Goal: Information Seeking & Learning: Learn about a topic

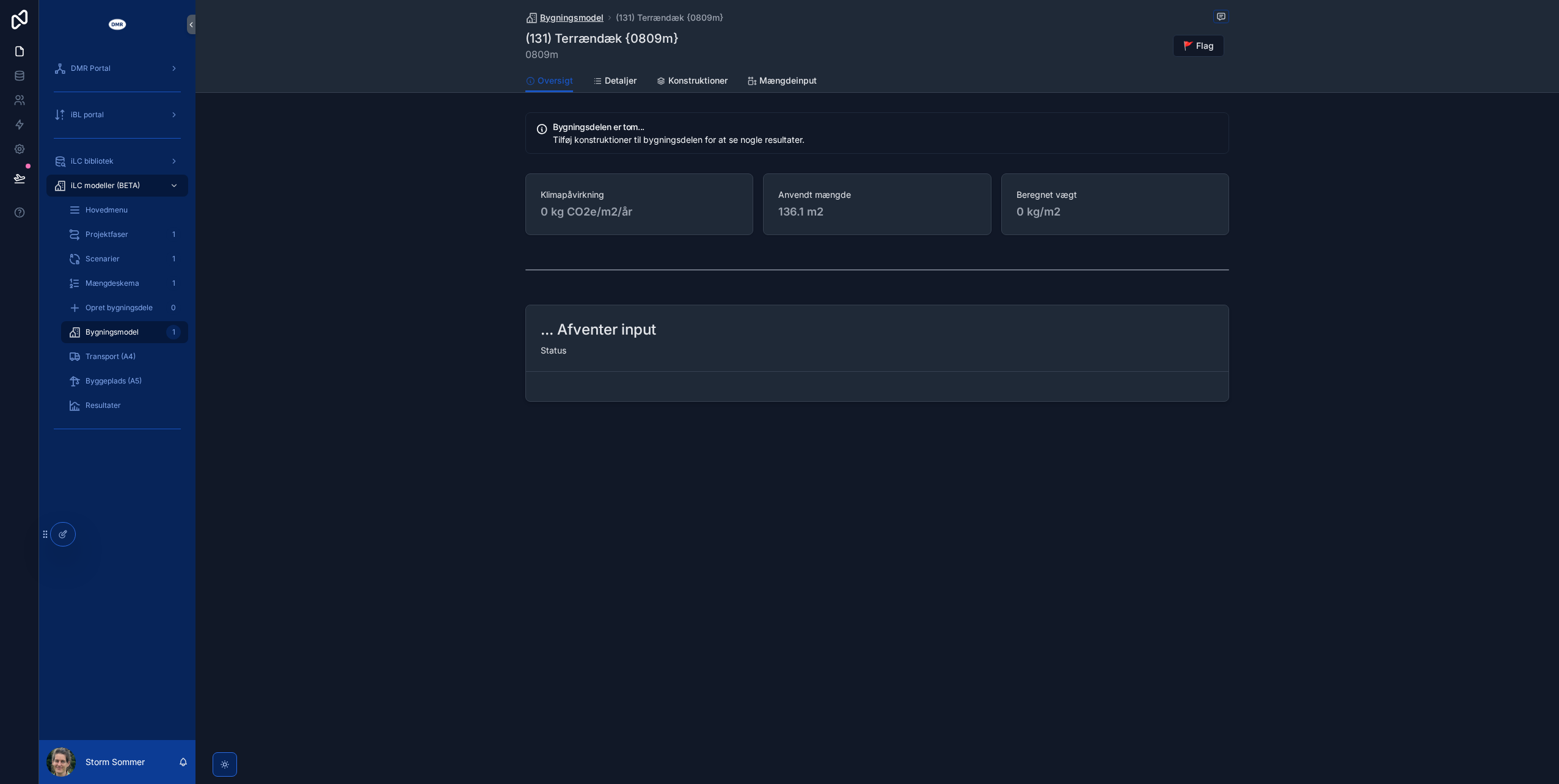
click at [572, 12] on span "Bygningsmodel" at bounding box center [572, 18] width 64 height 12
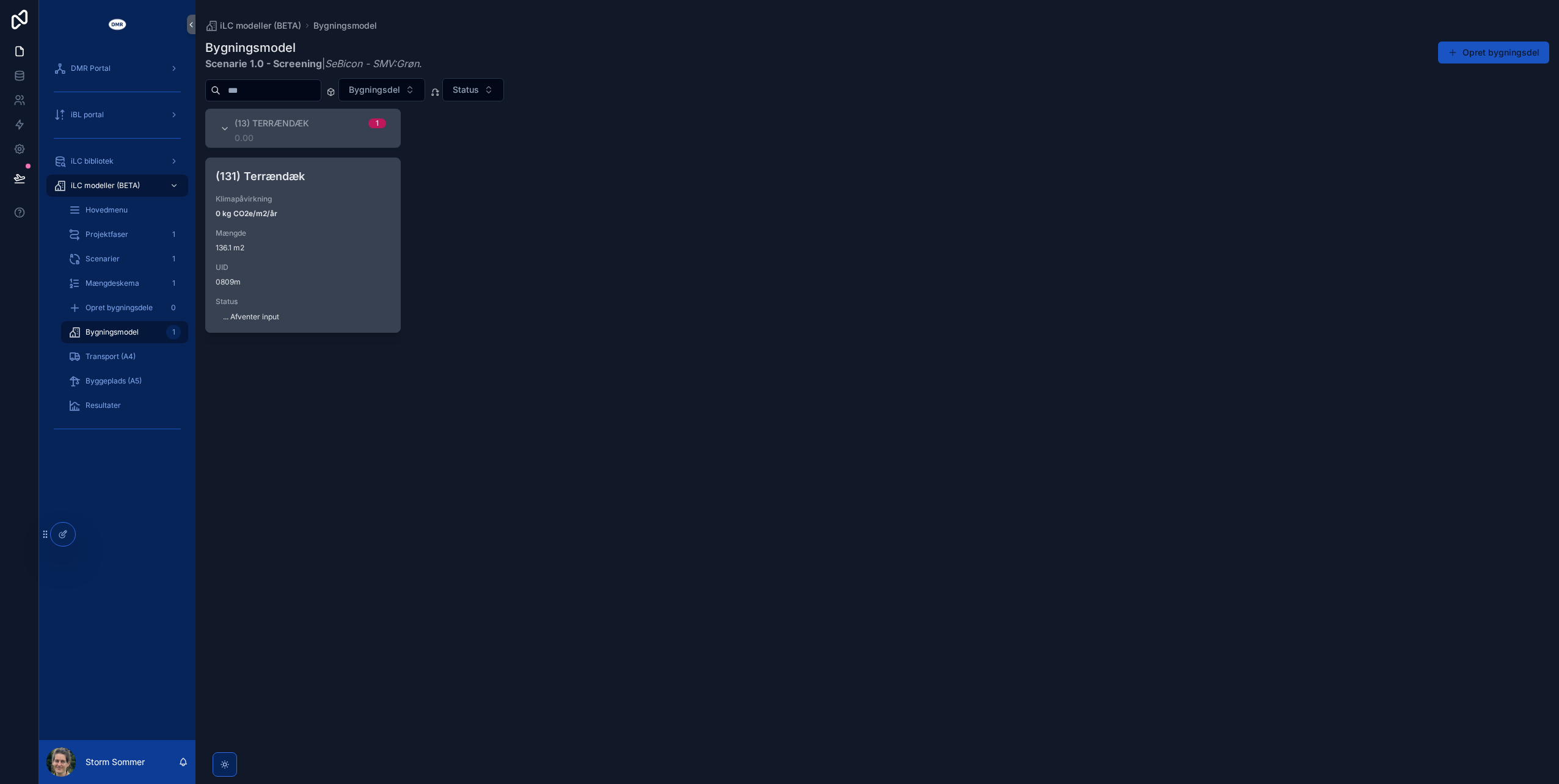
click at [328, 230] on span "Mængde" at bounding box center [303, 233] width 174 height 10
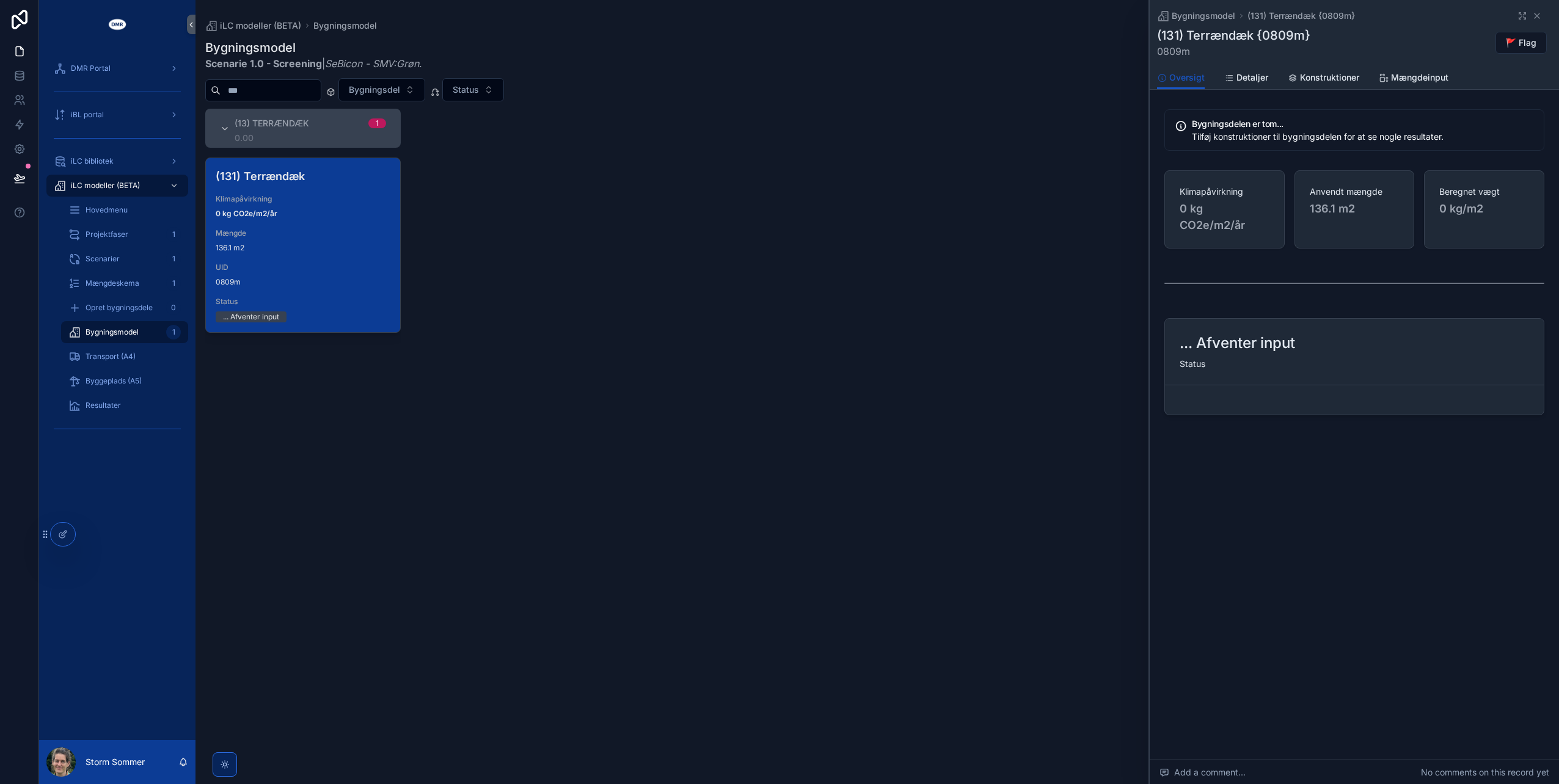
click at [868, 210] on div "(13) Terrændæk 1 0.00 (131) Terrændæk Klimapåvirkning 0 kg CO2e/m2/år Mængde 13…" at bounding box center [877, 439] width 1364 height 661
click at [330, 232] on span "Mængde" at bounding box center [303, 233] width 174 height 10
click at [1252, 76] on span "Detaljer" at bounding box center [1252, 78] width 32 height 12
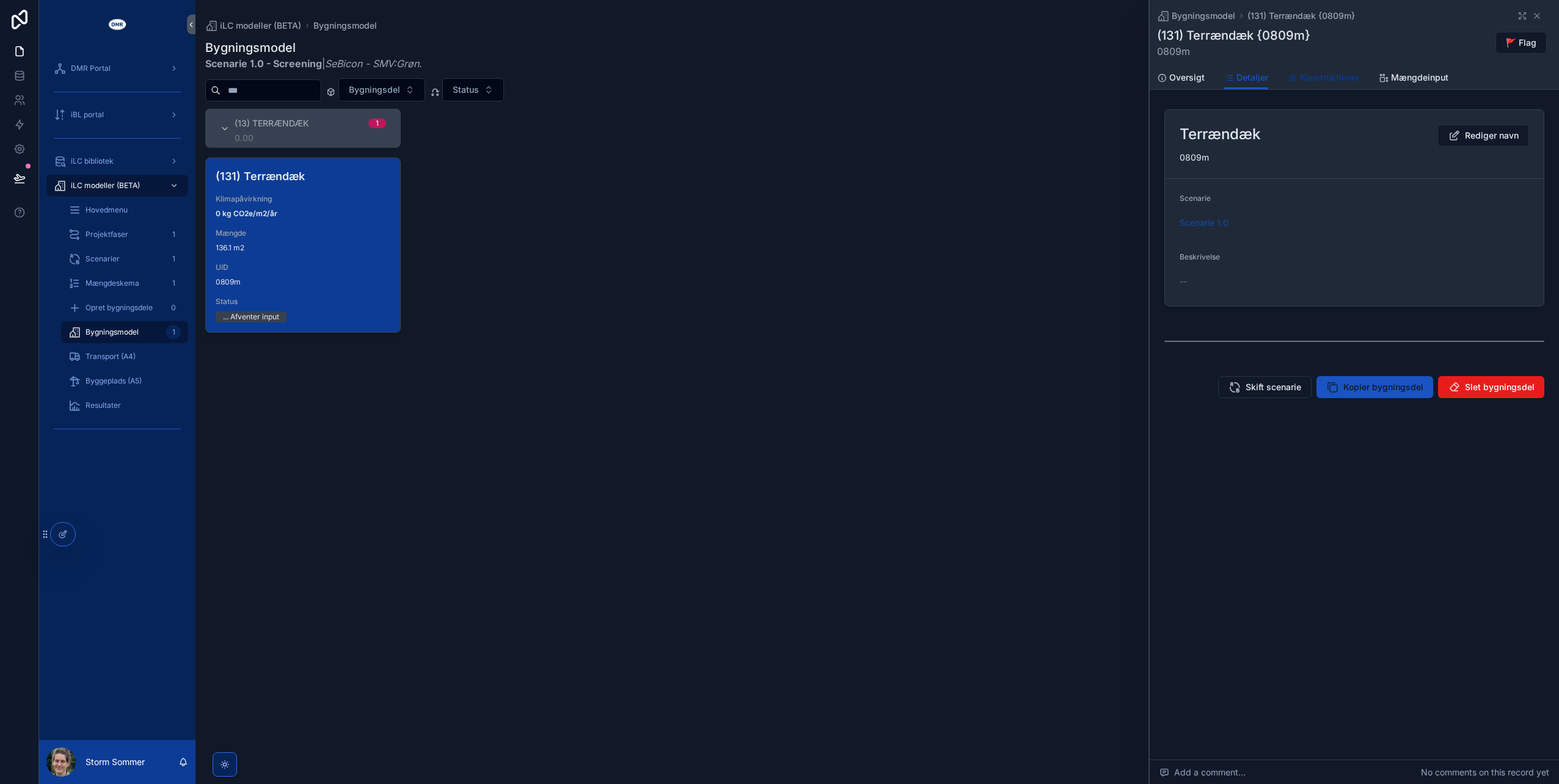
click at [1318, 78] on span "Konstruktioner" at bounding box center [1330, 78] width 59 height 12
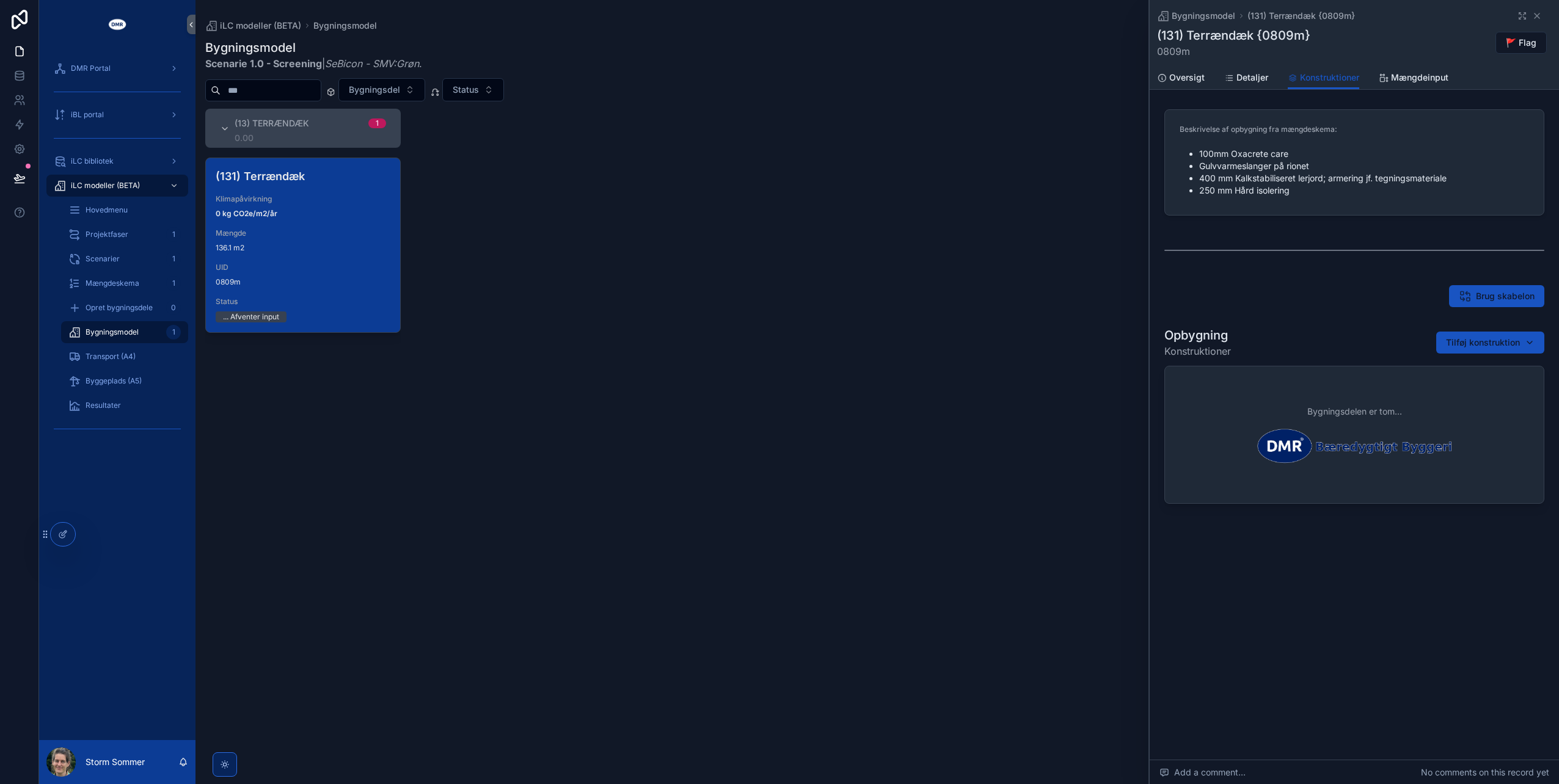
click at [594, 551] on div "(13) Terrændæk 1 0.00 (131) Terrændæk Klimapåvirkning 0 kg CO2e/m2/år Mængde 13…" at bounding box center [877, 439] width 1364 height 661
click at [1512, 40] on span "🚩 Flag" at bounding box center [1521, 43] width 30 height 12
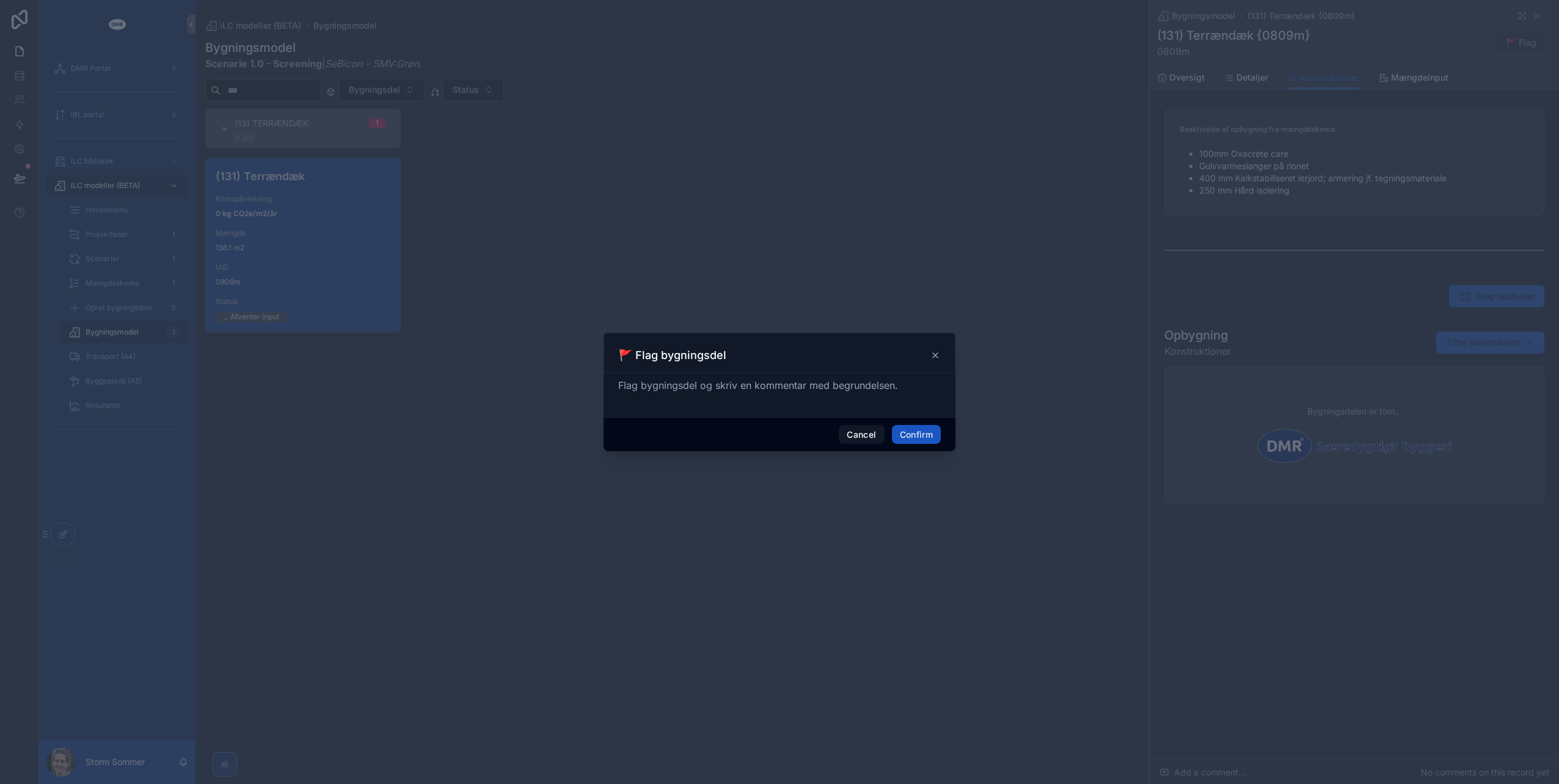
click at [934, 357] on icon at bounding box center [935, 355] width 10 height 10
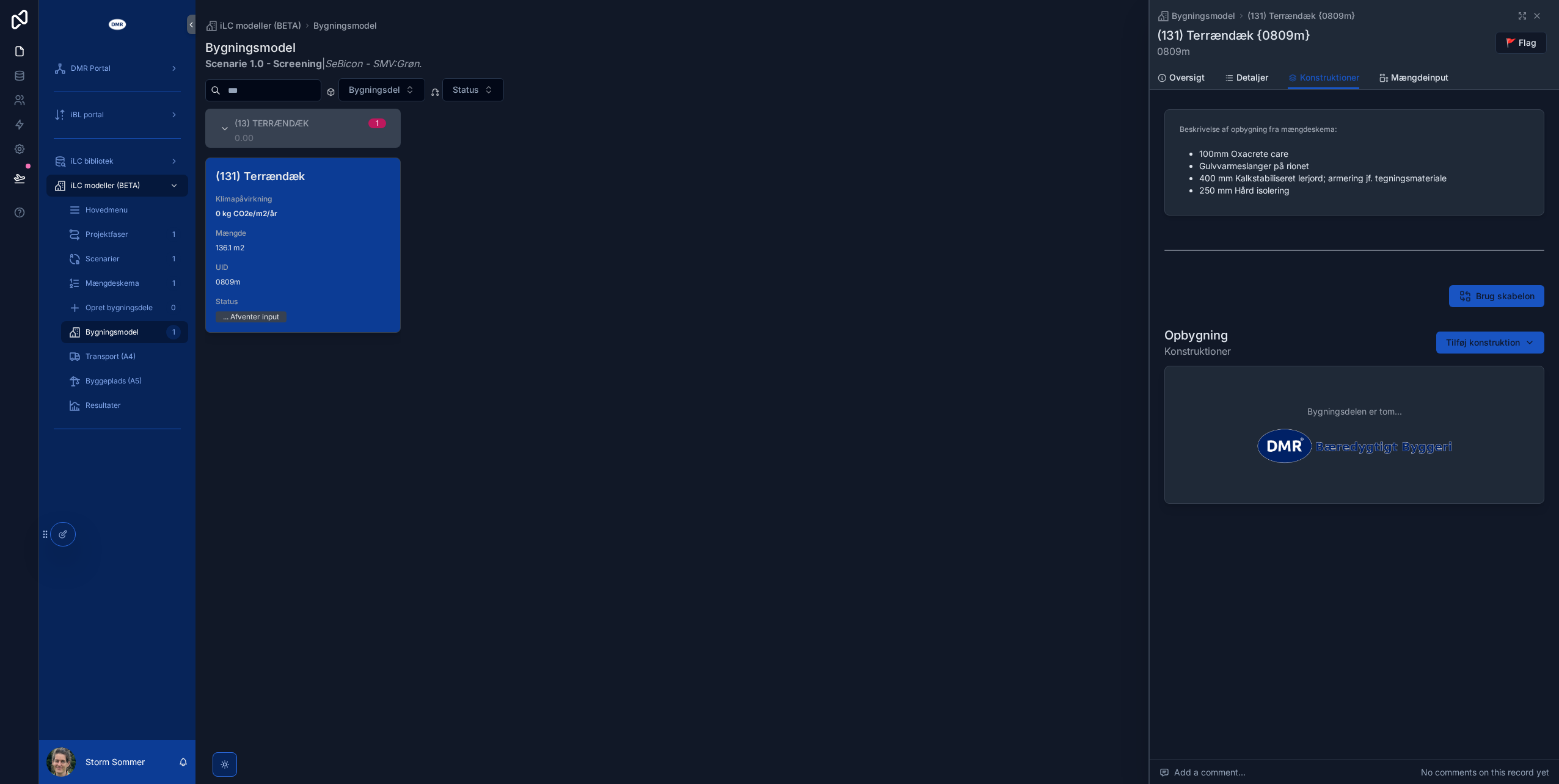
click at [699, 389] on div "(13) Terrændæk 1 0.00 (131) Terrændæk Klimapåvirkning 0 kg CO2e/m2/år Mængde 13…" at bounding box center [877, 439] width 1364 height 661
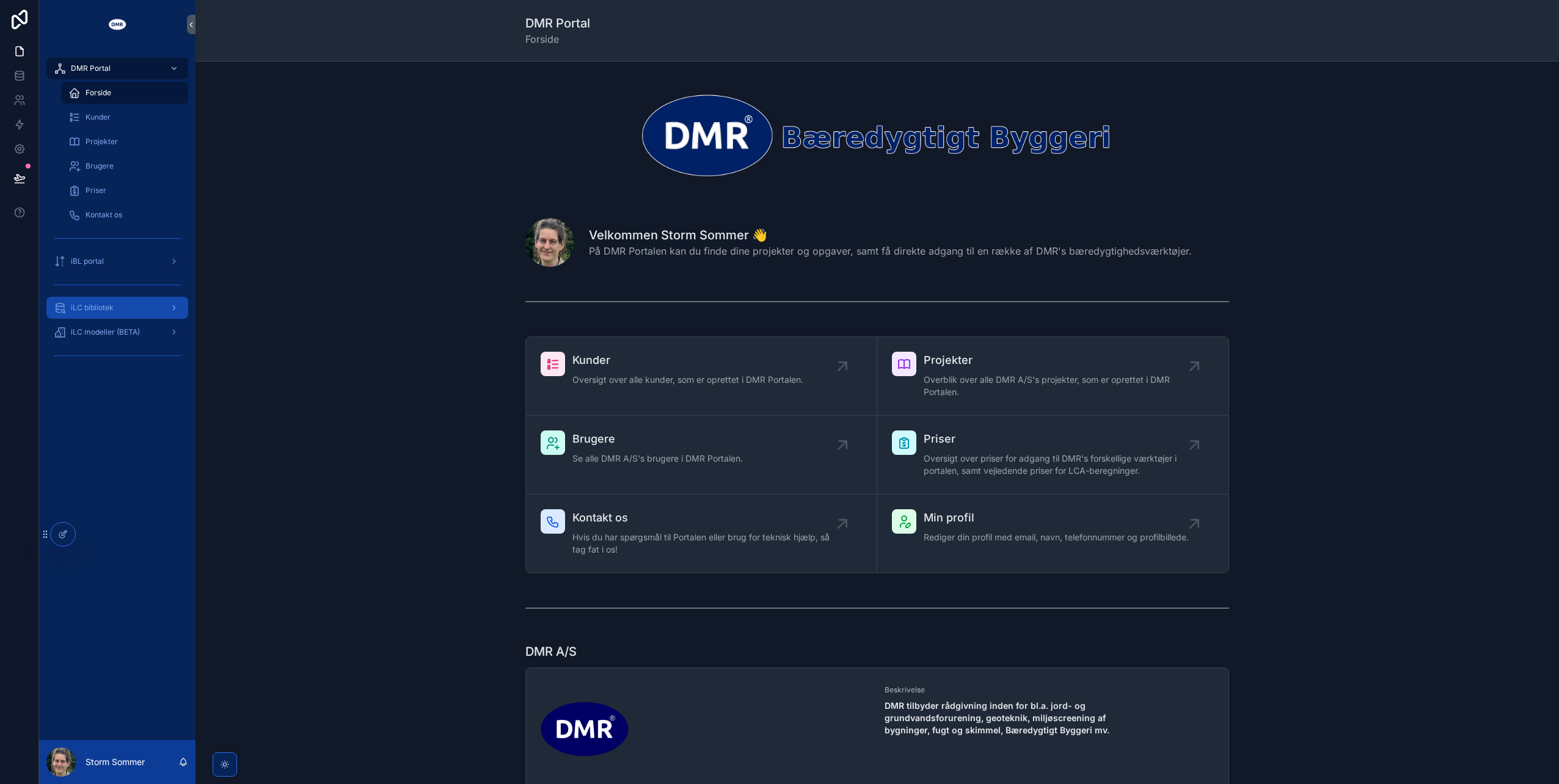
click at [88, 305] on span "iLC bibliotek" at bounding box center [92, 308] width 43 height 10
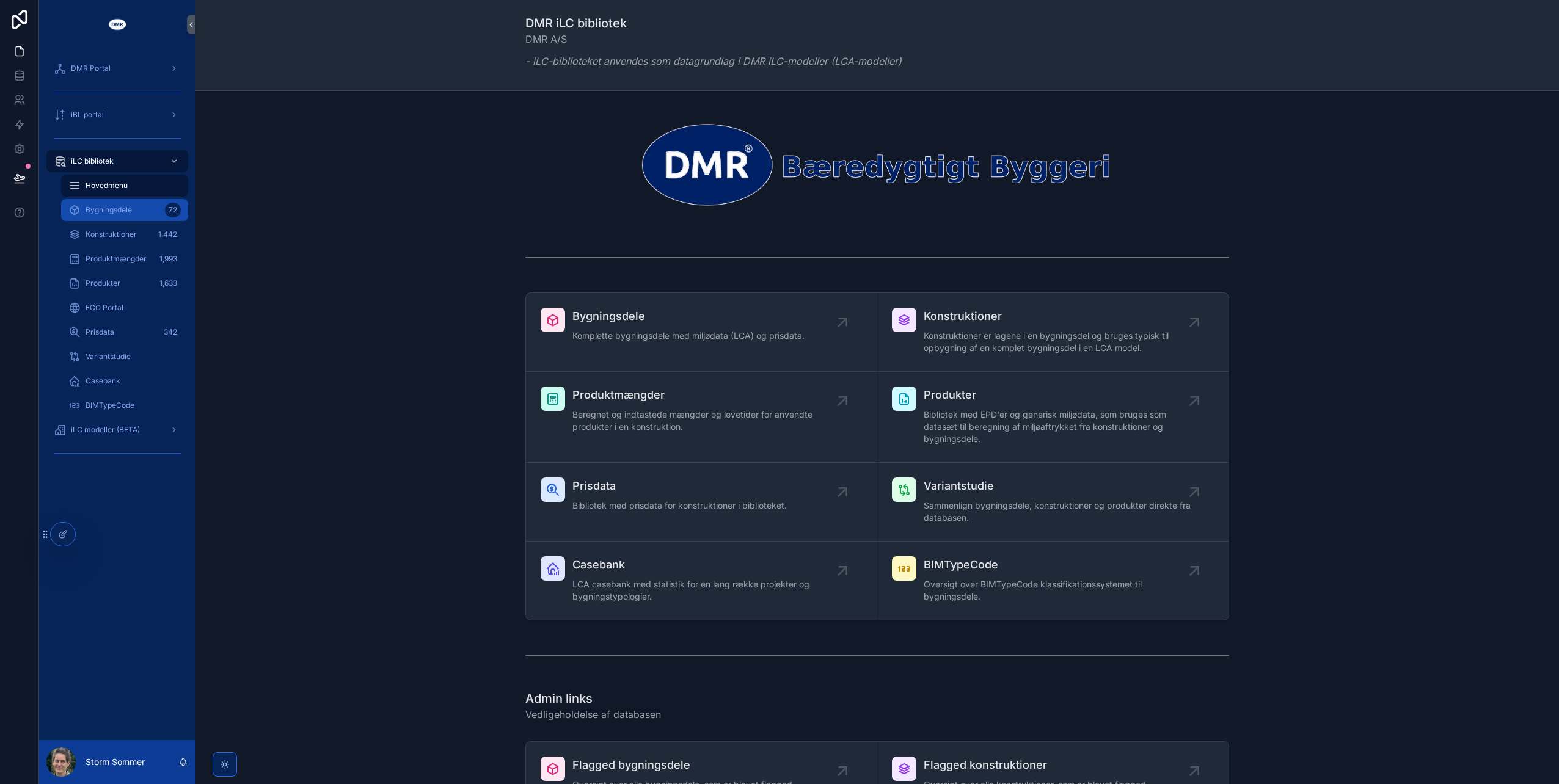
click at [103, 208] on span "Bygningsdele" at bounding box center [109, 210] width 47 height 10
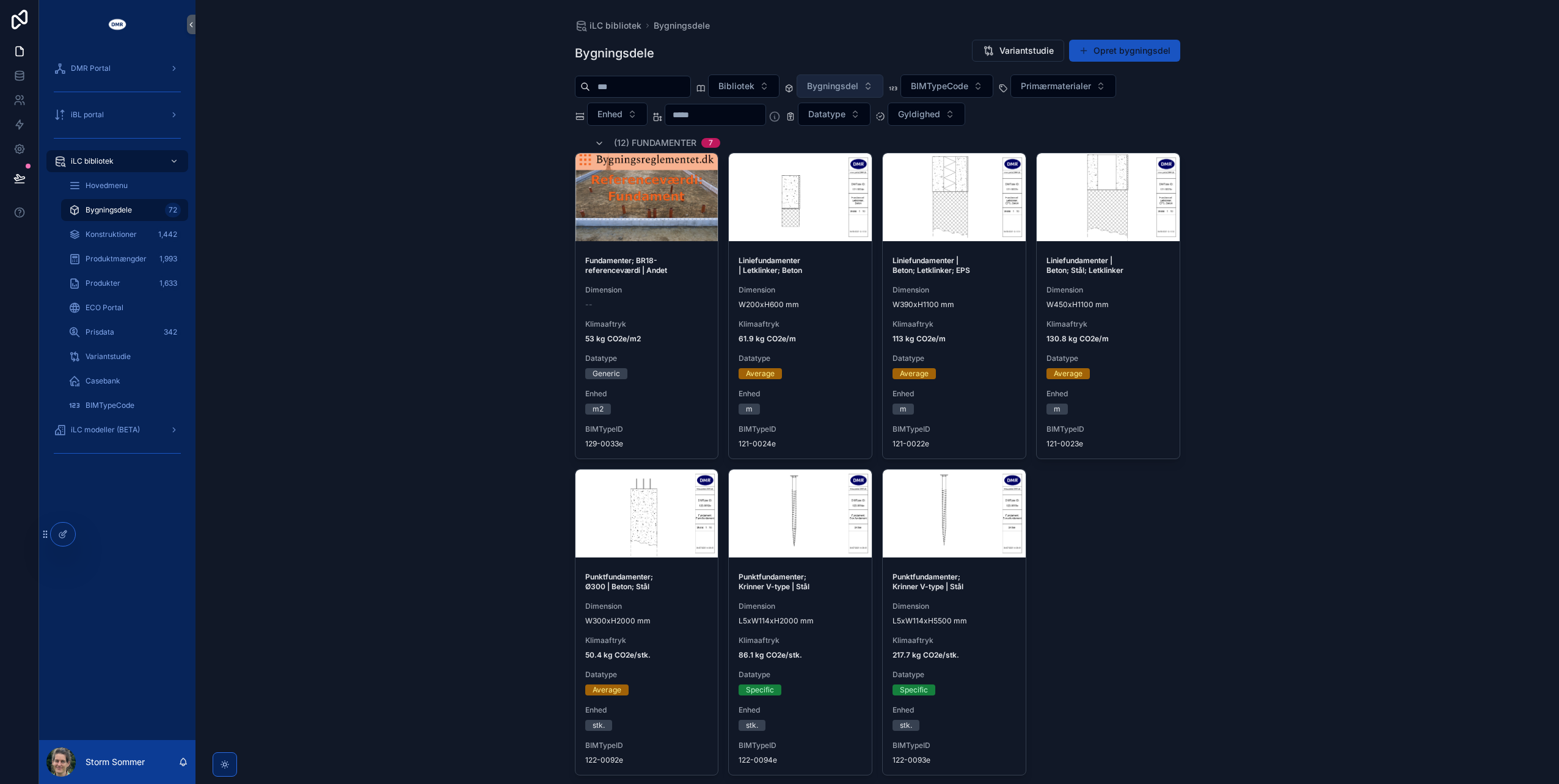
click at [843, 86] on span "Bygningsdel" at bounding box center [832, 86] width 51 height 12
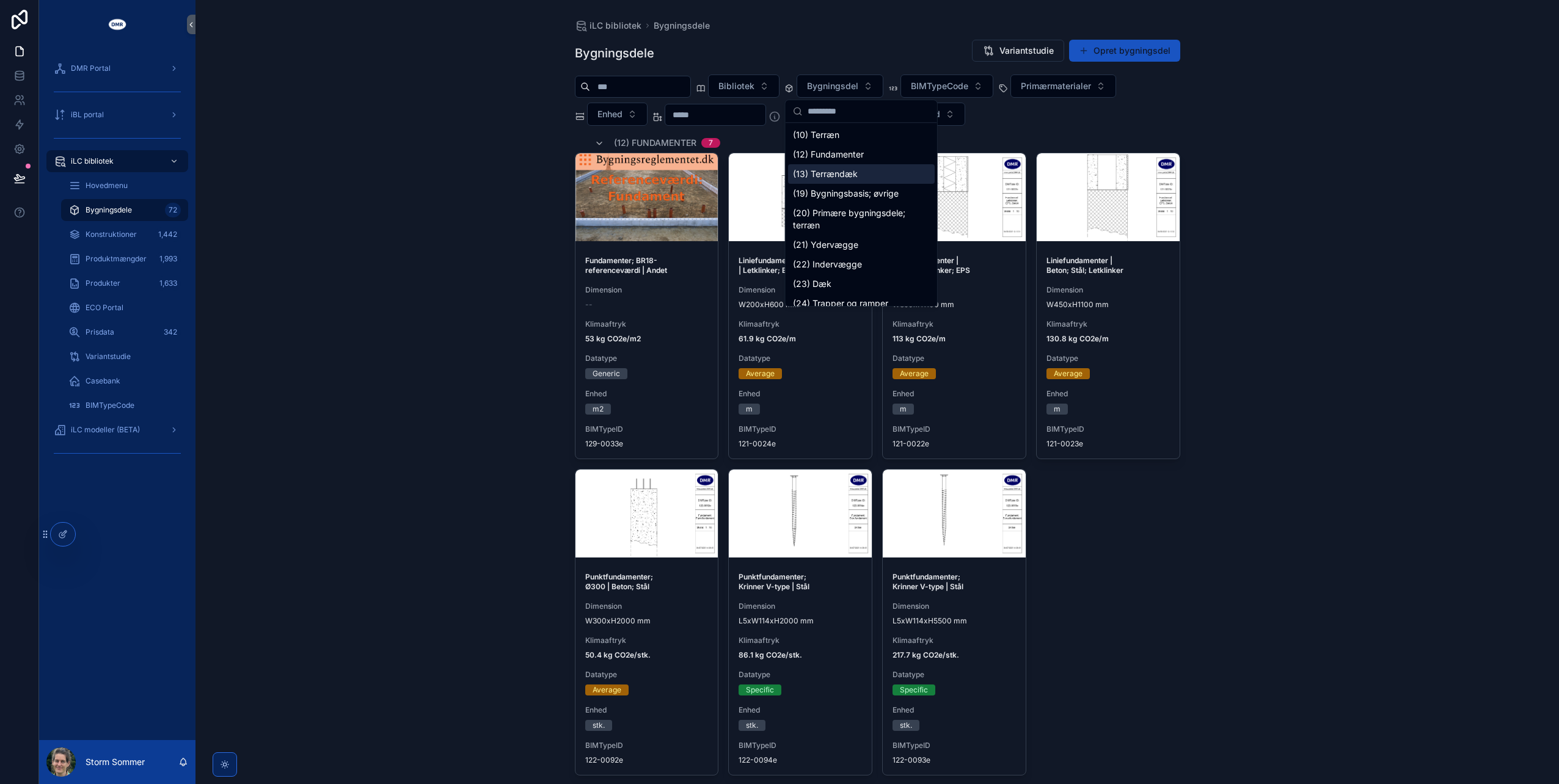
click at [856, 172] on div "(13) Terrændæk" at bounding box center [861, 174] width 146 height 19
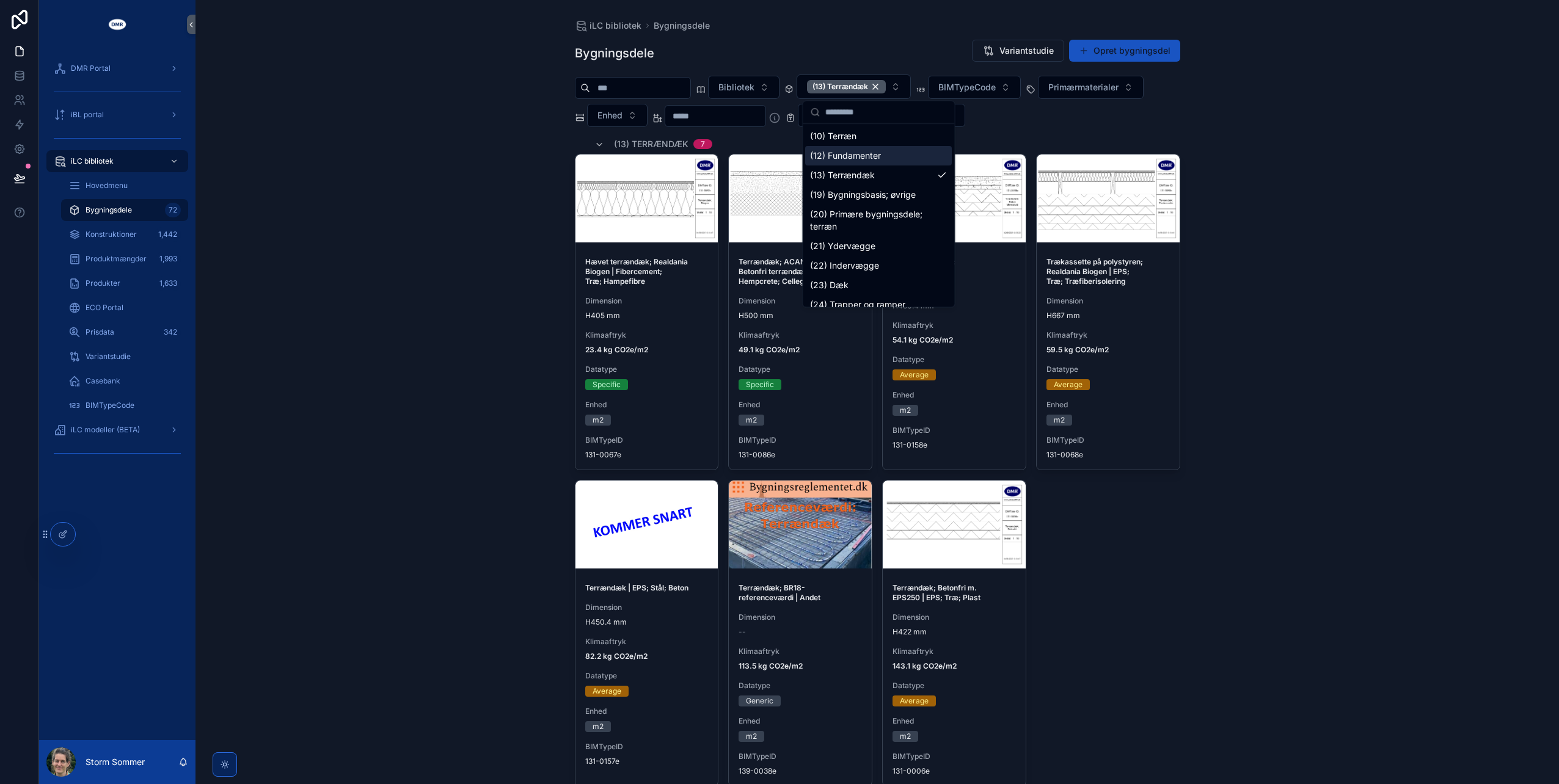
click at [436, 125] on div "iLC bibliotek Bygningsdele Bygningsdele Variantstudie Opret bygningsdel Bibliot…" at bounding box center [877, 392] width 1364 height 784
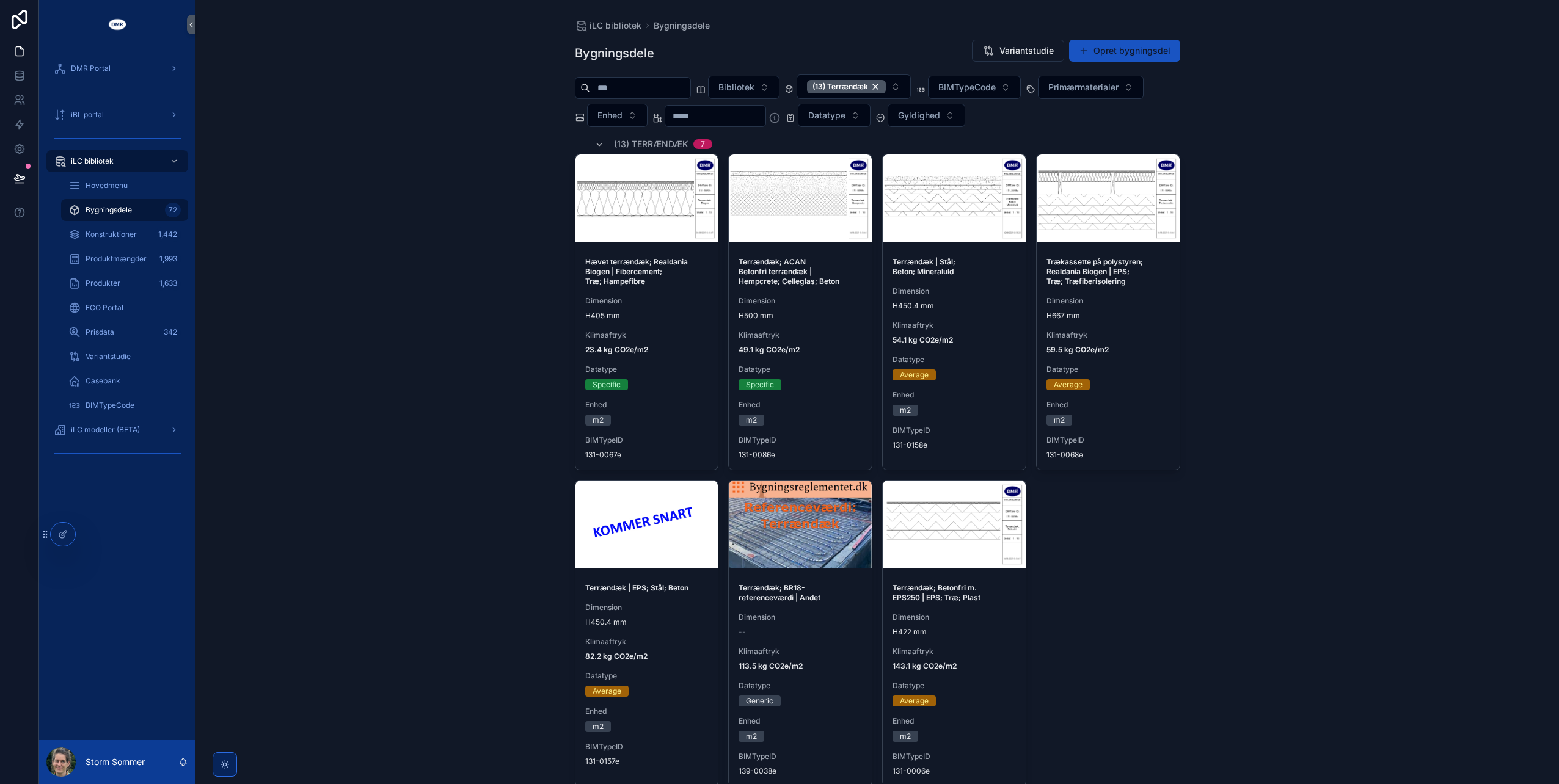
click at [382, 236] on div "iLC bibliotek Bygningsdele Bygningsdele Variantstudie Opret bygningsdel Bibliot…" at bounding box center [877, 392] width 1364 height 784
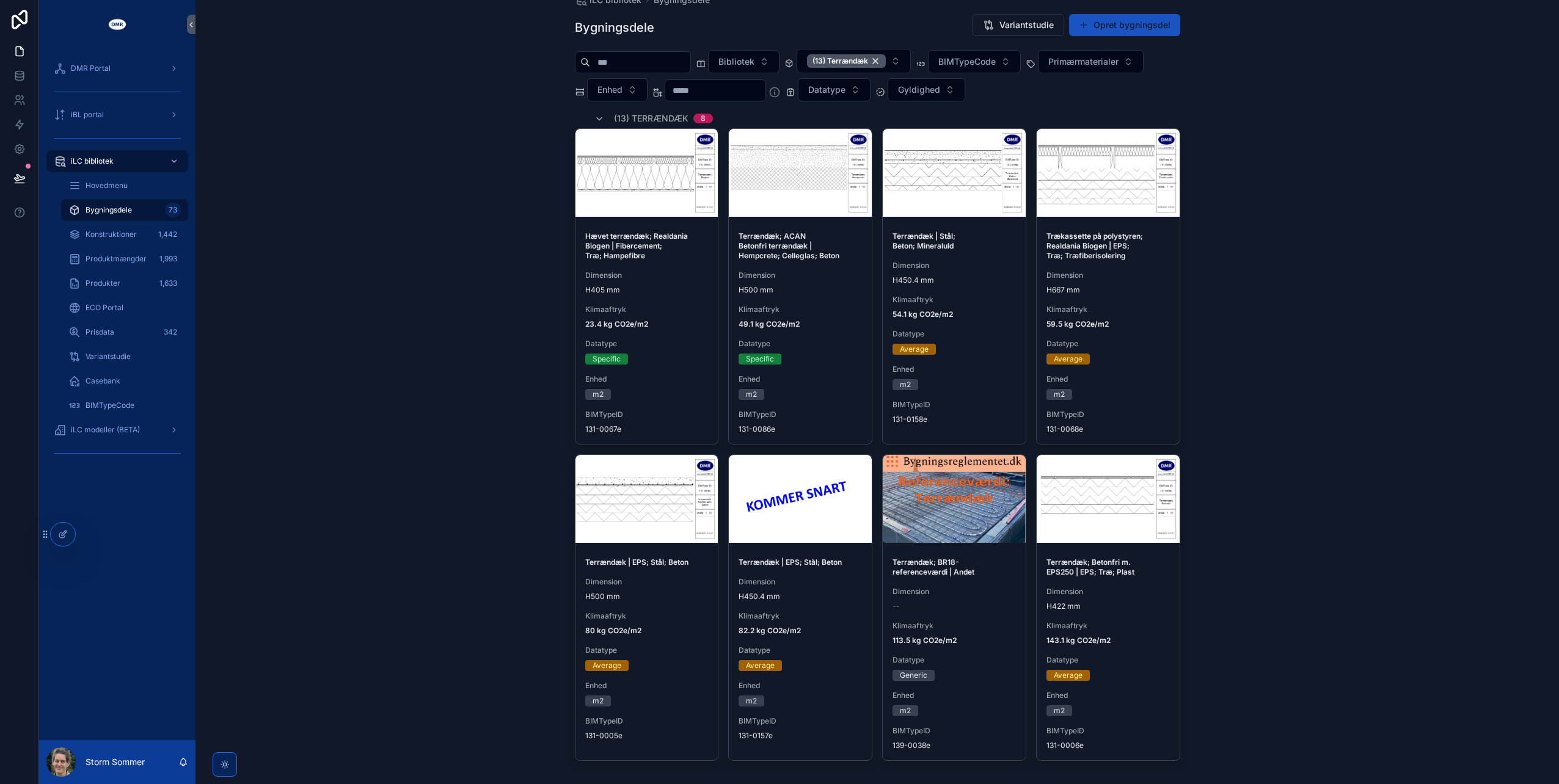
scroll to position [39, 0]
